Goal: Task Accomplishment & Management: Use online tool/utility

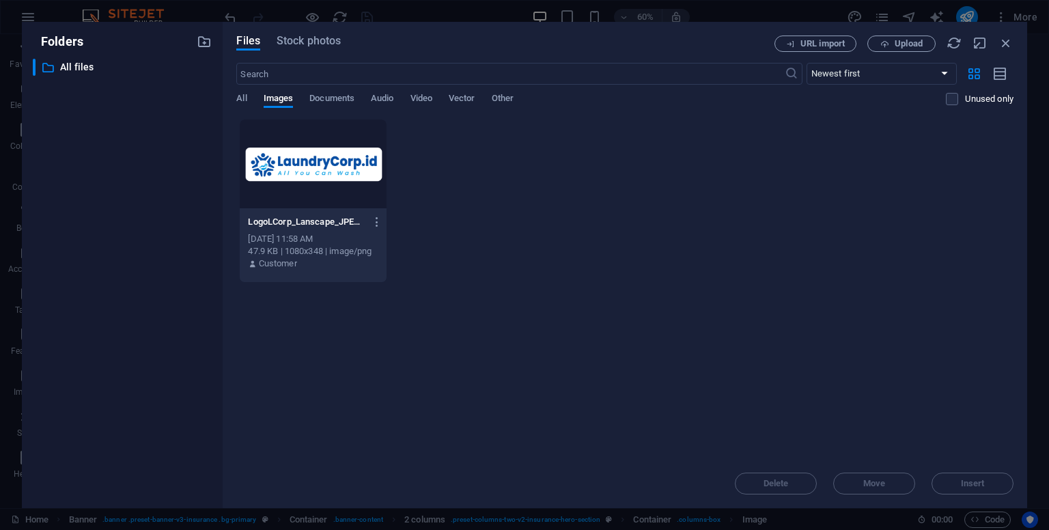
select select "px"
drag, startPoint x: 1009, startPoint y: 44, endPoint x: 710, endPoint y: 10, distance: 300.3
click at [1009, 44] on icon "button" at bounding box center [1006, 43] width 15 height 15
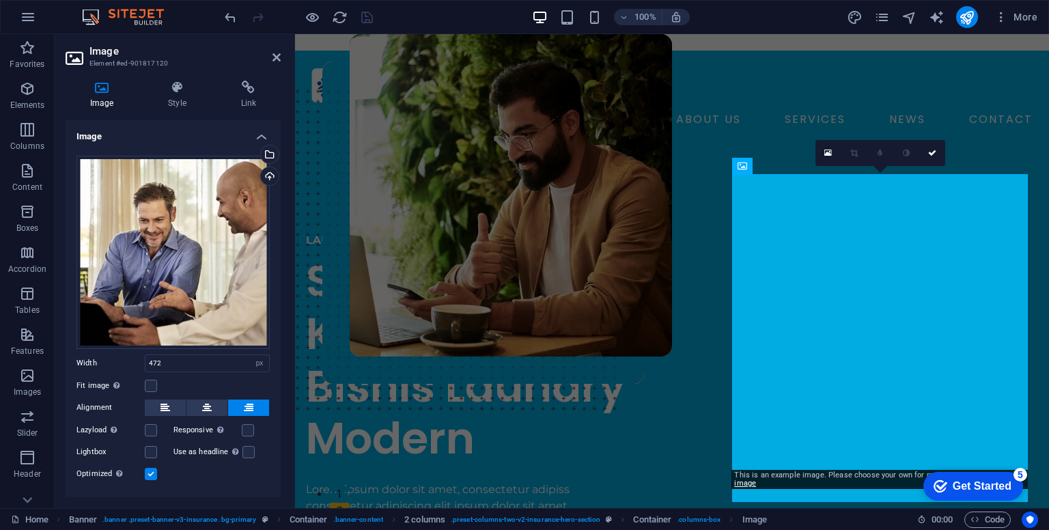
click at [973, 487] on div "Get Started" at bounding box center [982, 486] width 59 height 12
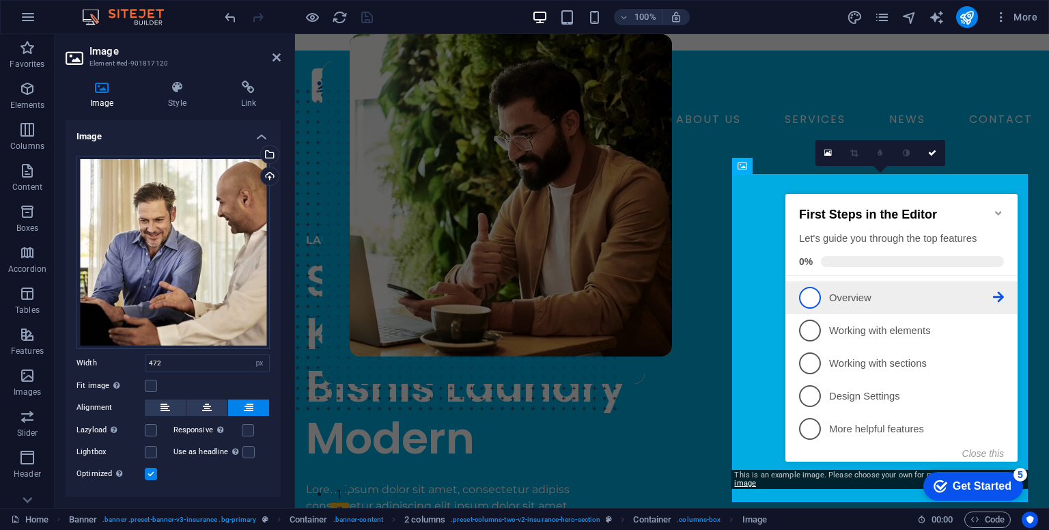
click at [992, 294] on p "Overview - incomplete" at bounding box center [911, 298] width 164 height 14
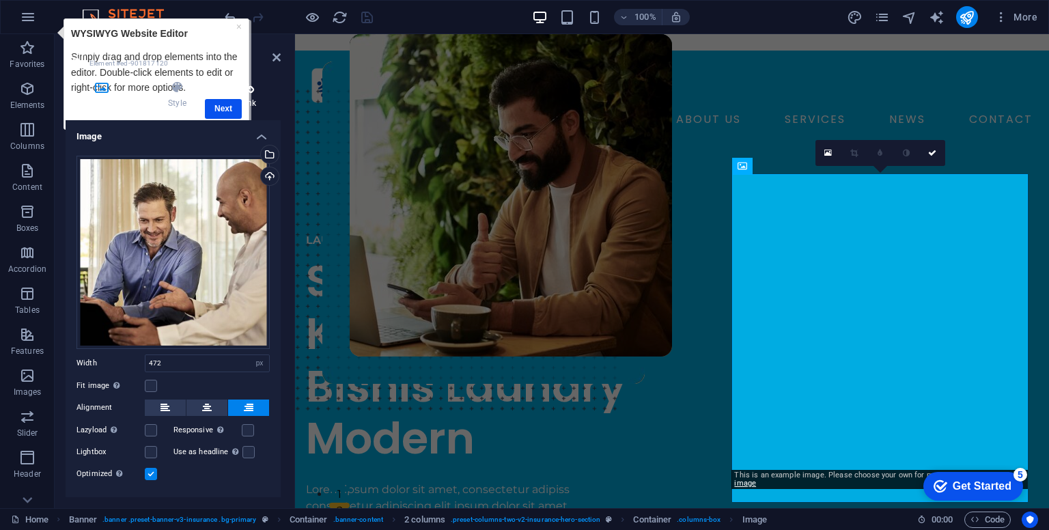
click at [230, 109] on h4 "Link" at bounding box center [249, 95] width 64 height 29
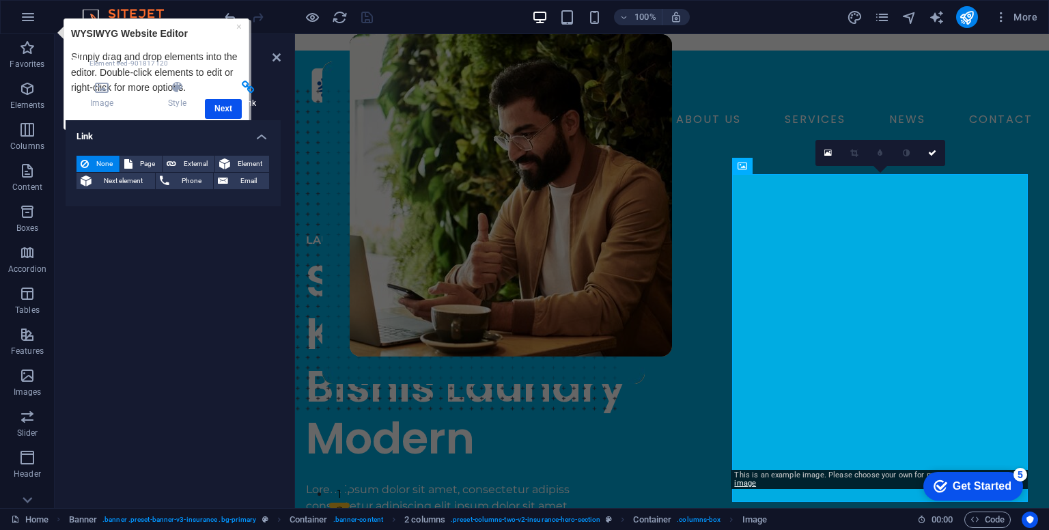
click at [230, 109] on h4 "Link" at bounding box center [249, 95] width 64 height 29
click at [221, 112] on div "Image Style Link Image Drag files here, click to choose files or select files f…" at bounding box center [173, 289] width 215 height 417
click at [265, 61] on header "Image Element #ed-901817120" at bounding box center [173, 52] width 215 height 36
click at [180, 304] on div "Link None Page External Element Next element Phone Email Page Home About Servic…" at bounding box center [173, 308] width 215 height 377
click at [229, 111] on div "Image Style Link Image Drag files here, click to choose files or select files f…" at bounding box center [173, 289] width 215 height 417
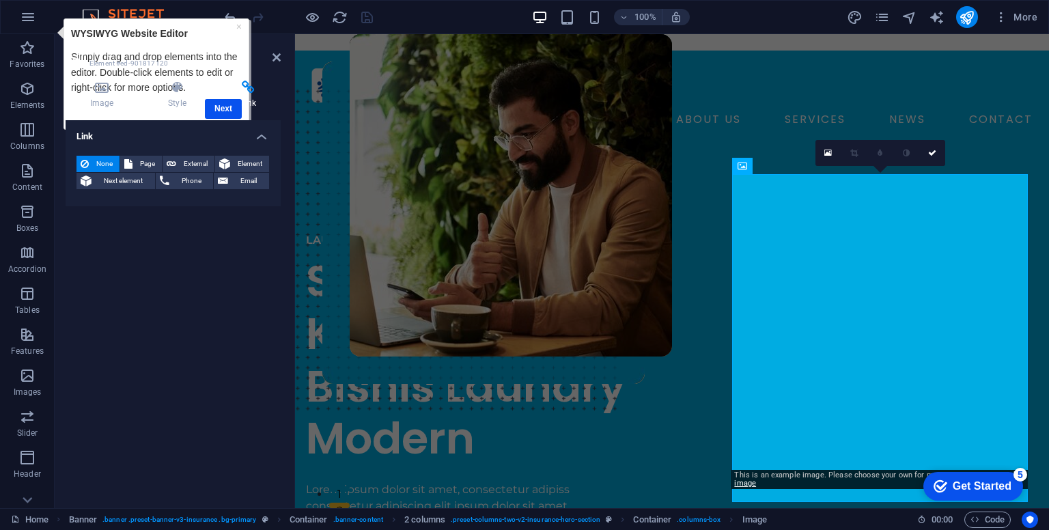
click at [251, 85] on icon at bounding box center [249, 88] width 64 height 14
click at [107, 91] on icon at bounding box center [102, 88] width 72 height 14
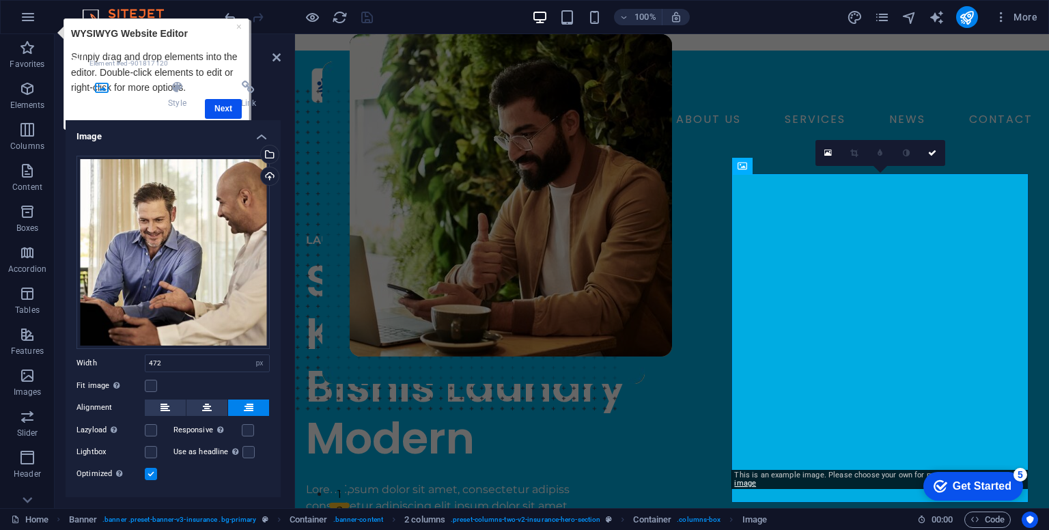
click at [107, 86] on icon at bounding box center [102, 88] width 72 height 14
click at [227, 108] on h4 "Link" at bounding box center [249, 95] width 64 height 29
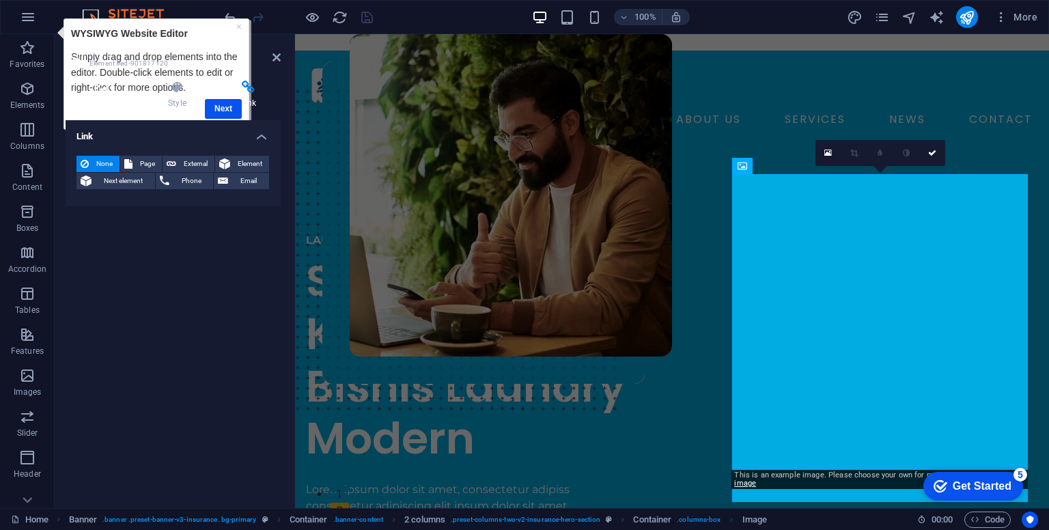
click at [90, 94] on icon at bounding box center [102, 88] width 72 height 14
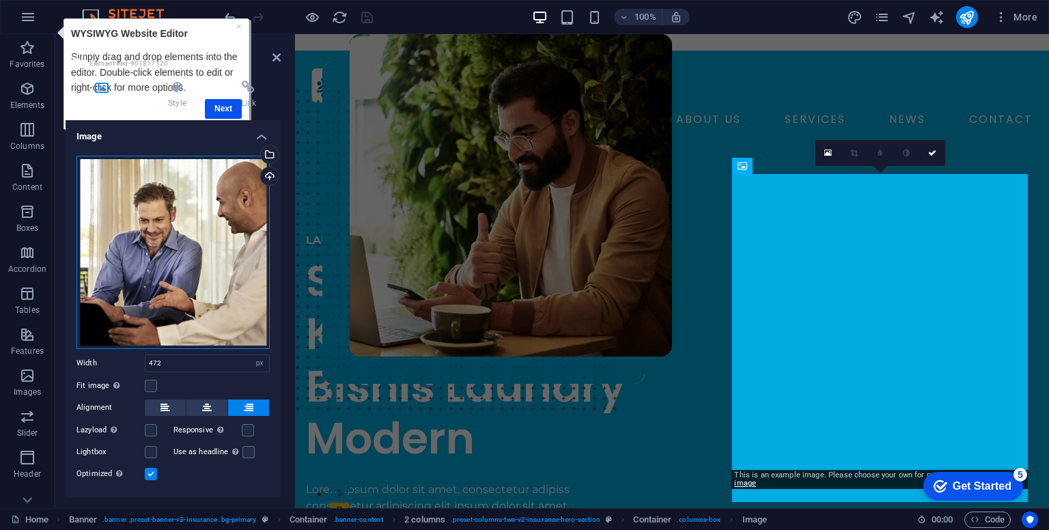
click at [156, 291] on div "Drag files here, click to choose files or select files from Files or our free s…" at bounding box center [172, 252] width 193 height 193
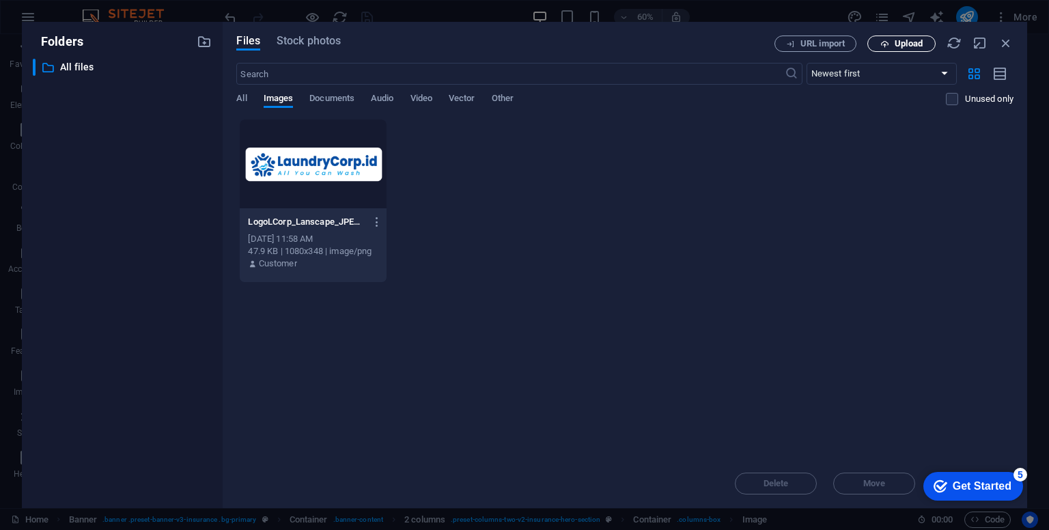
click at [917, 48] on span "Upload" at bounding box center [909, 44] width 28 height 8
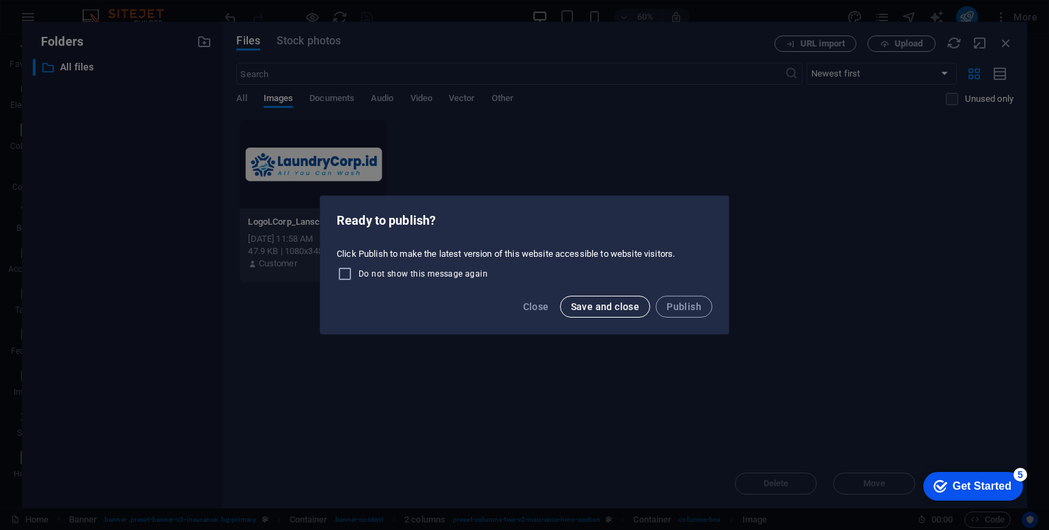
click at [610, 309] on span "Save and close" at bounding box center [605, 306] width 69 height 11
